Goal: Communication & Community: Answer question/provide support

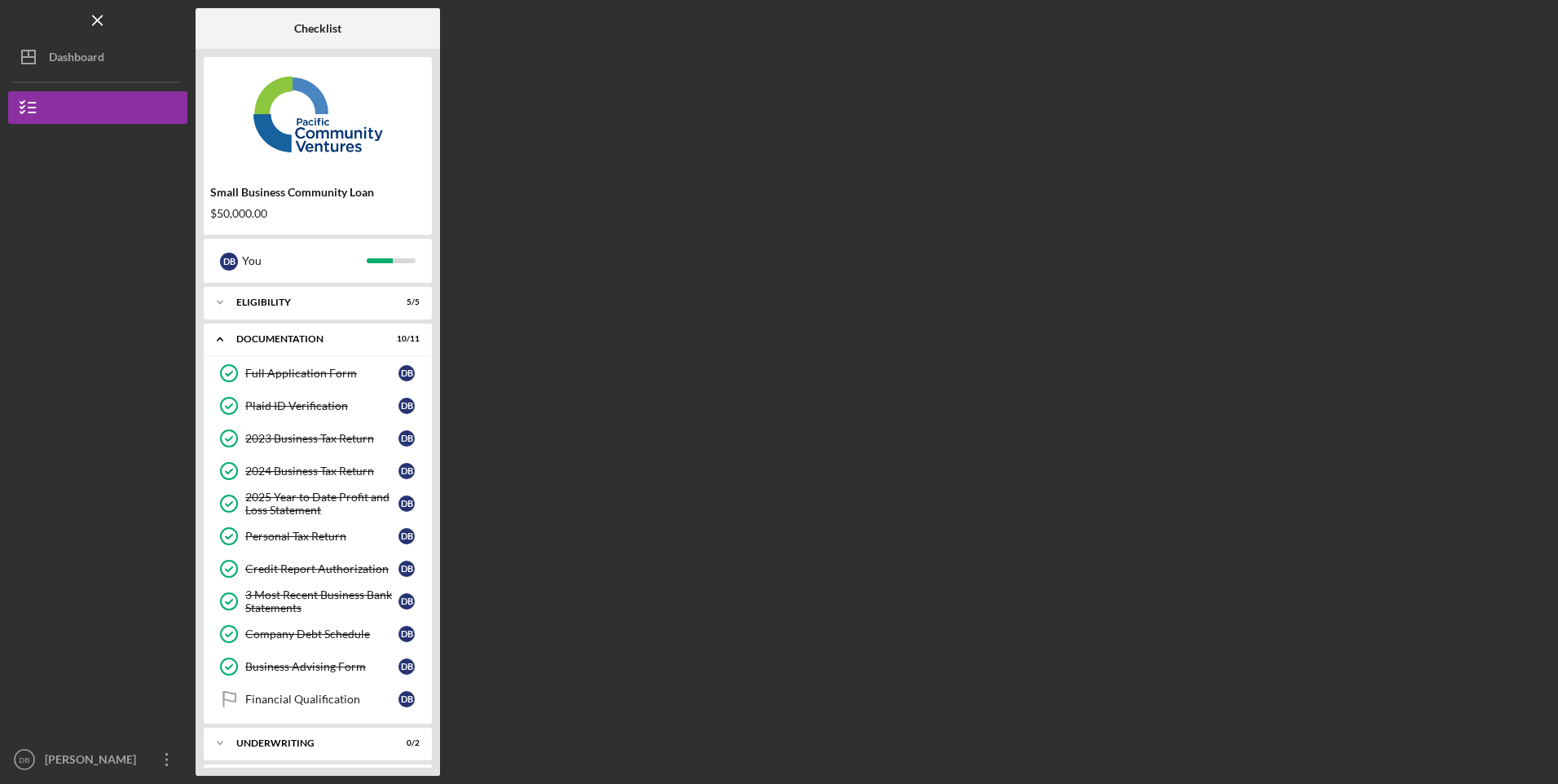
scroll to position [37, 0]
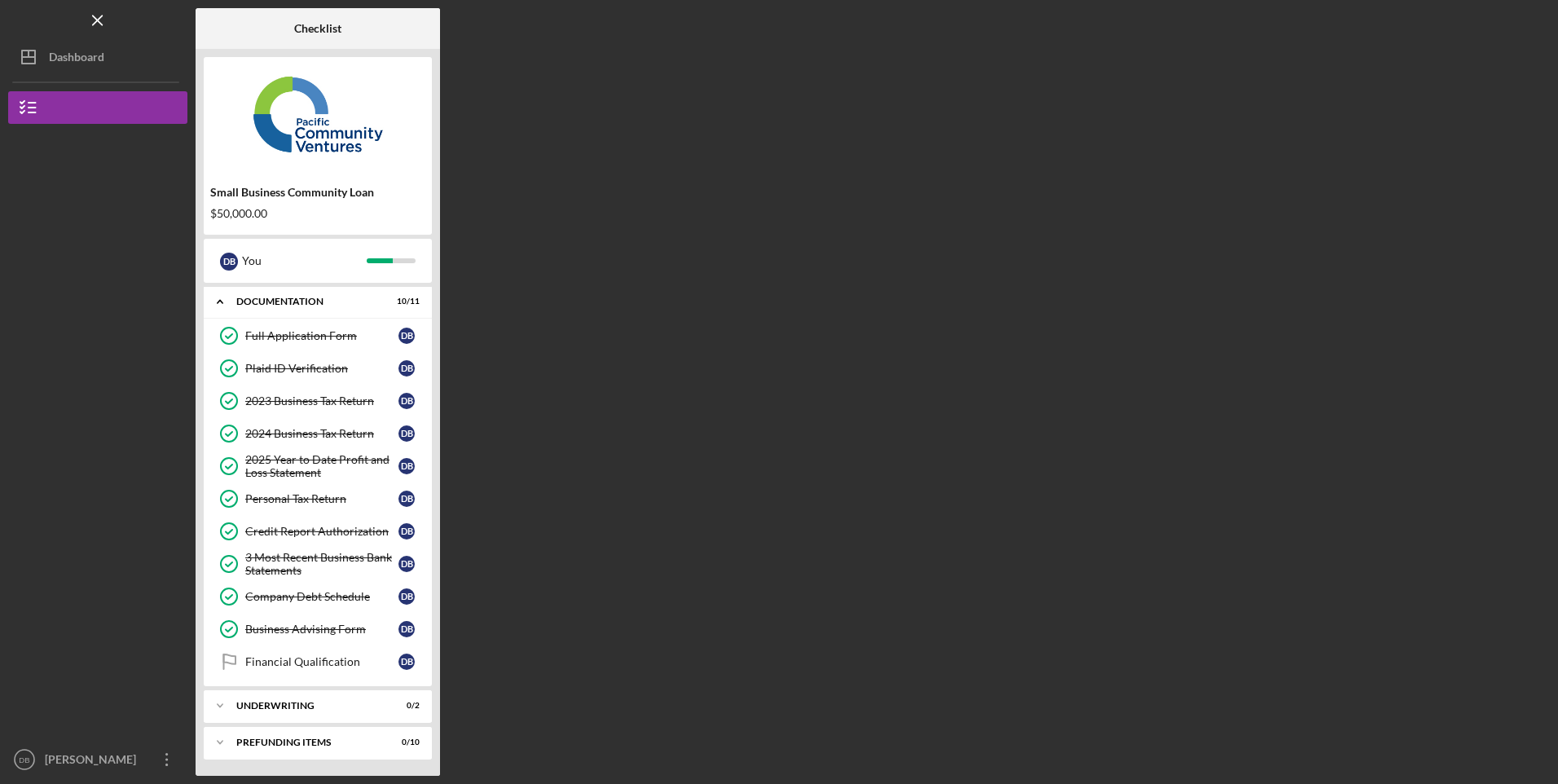
click at [325, 666] on div "Financial Qualification" at bounding box center [321, 661] width 153 height 13
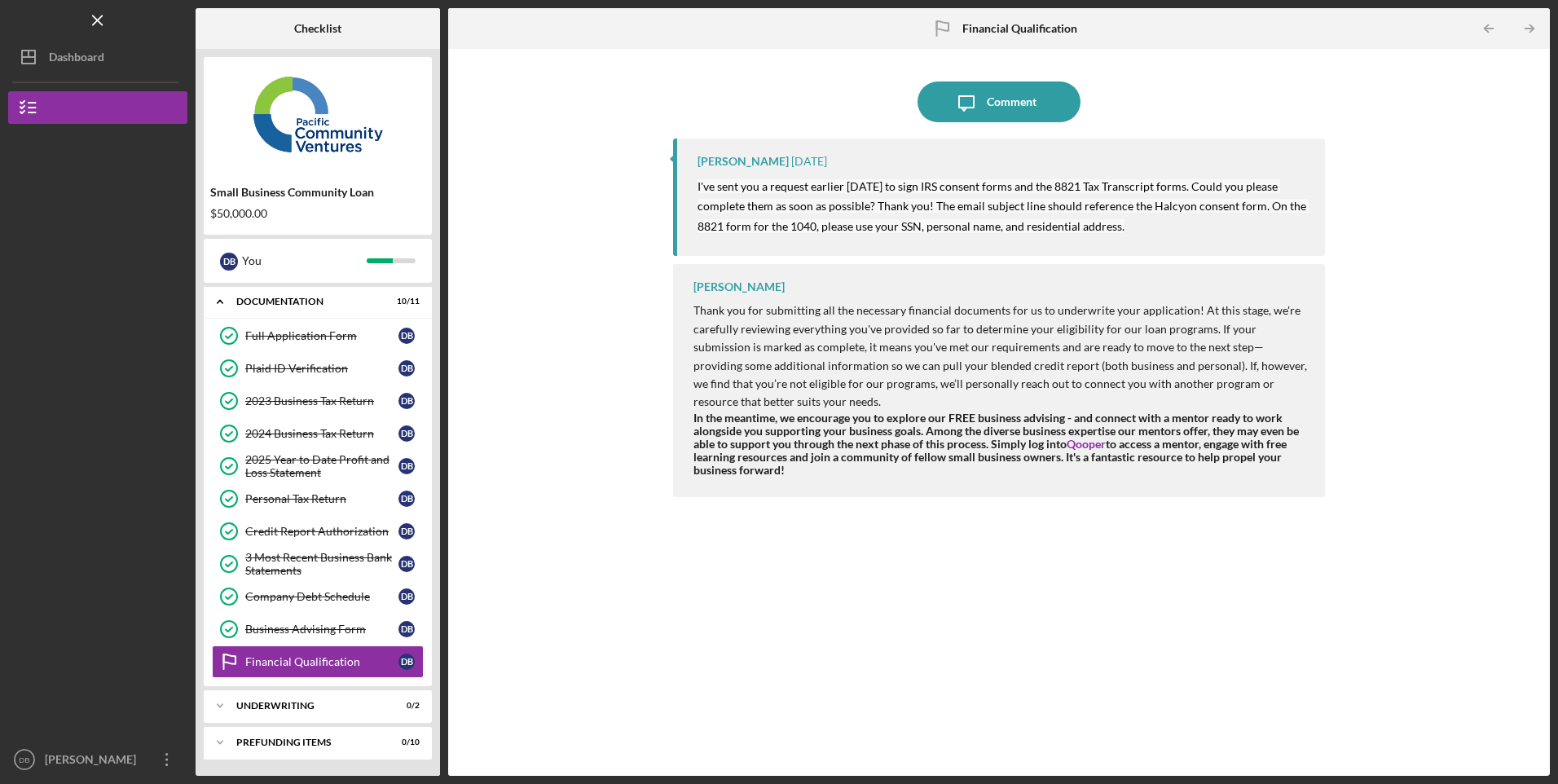
click at [301, 702] on div "Underwriting" at bounding box center [308, 705] width 143 height 10
click at [965, 94] on icon "Icon/Message" at bounding box center [966, 101] width 41 height 41
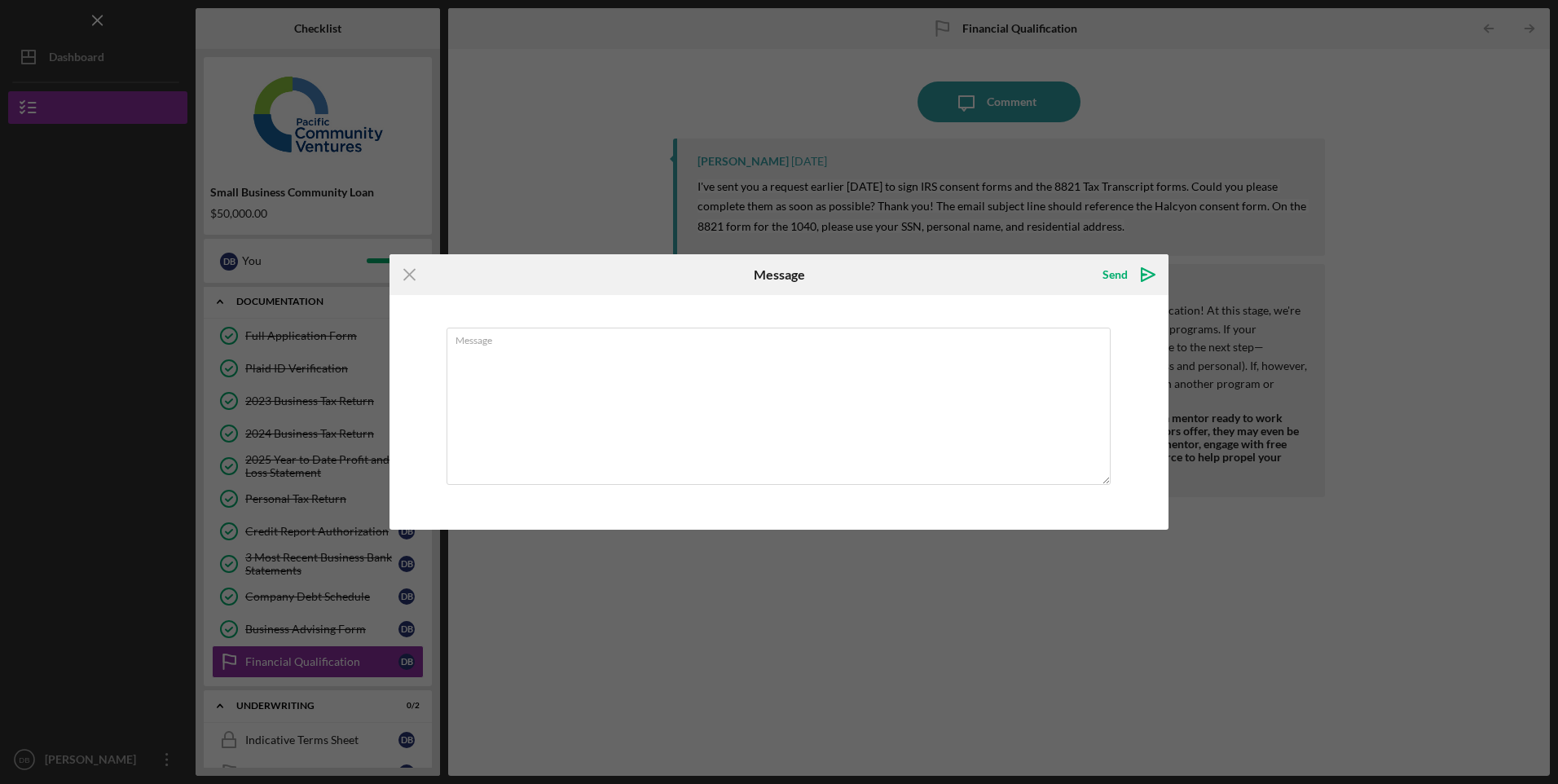
click at [802, 373] on textarea "Message" at bounding box center [779, 406] width 664 height 157
type textarea "The 8821 form was signed off over a week ago."
click at [1125, 269] on div "Send" at bounding box center [1116, 275] width 25 height 33
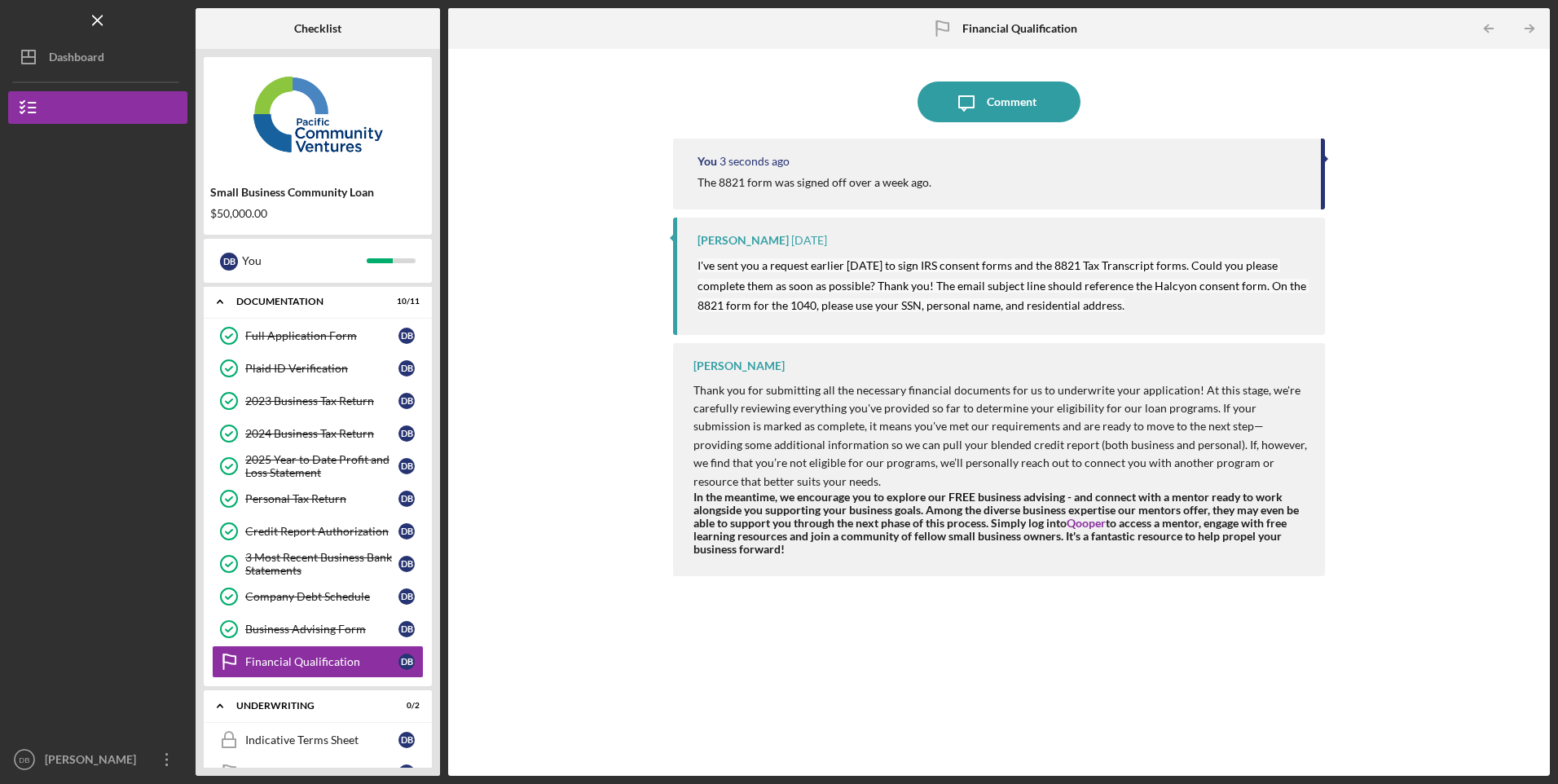
click at [79, 762] on div "[PERSON_NAME]" at bounding box center [93, 760] width 106 height 36
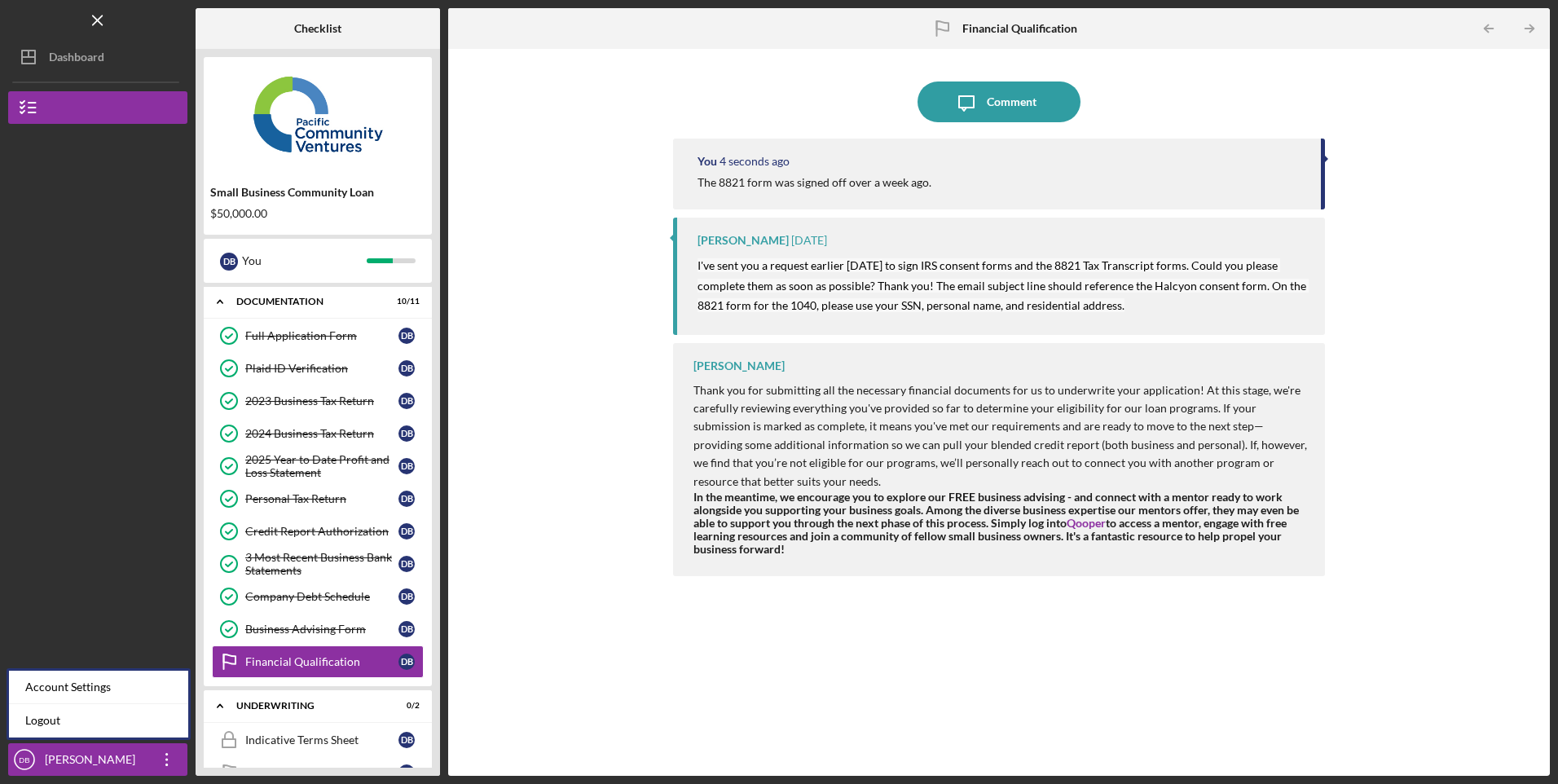
click at [41, 724] on link "Logout" at bounding box center [99, 721] width 179 height 34
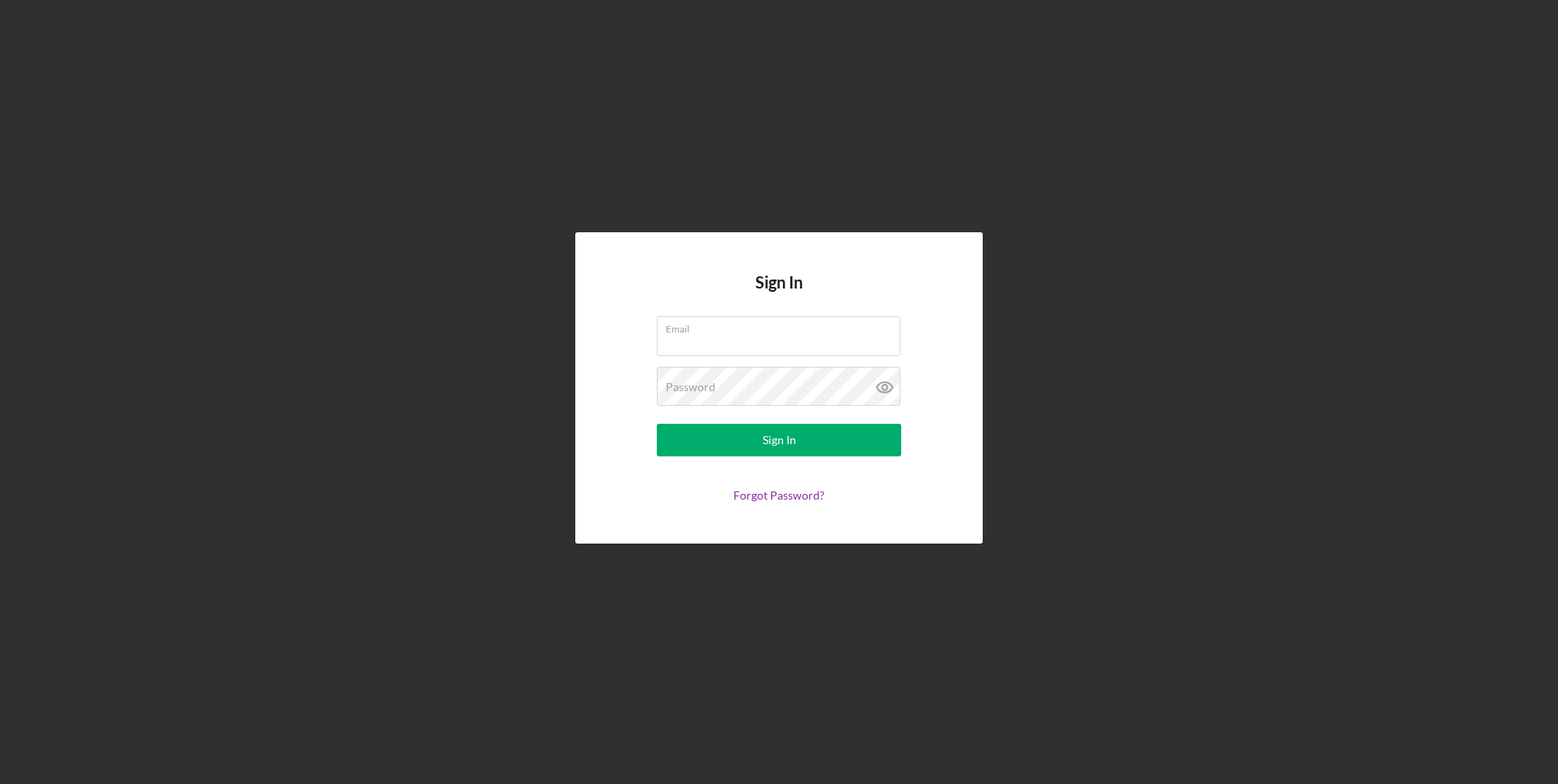
type input "[EMAIL_ADDRESS][DOMAIN_NAME]"
click at [884, 382] on icon at bounding box center [884, 387] width 15 height 11
click at [883, 280] on div "Sign In Email [EMAIL_ADDRESS][DOMAIN_NAME] Password Sign In Forgot Password?" at bounding box center [779, 387] width 407 height 310
